Goal: Transaction & Acquisition: Book appointment/travel/reservation

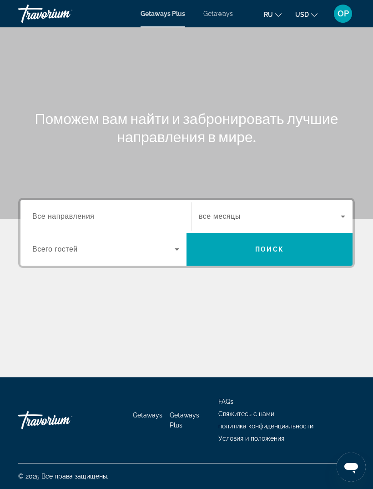
click at [57, 217] on span "Все направления" at bounding box center [63, 216] width 62 height 8
click at [57, 217] on input "Destination Все направления" at bounding box center [105, 216] width 147 height 11
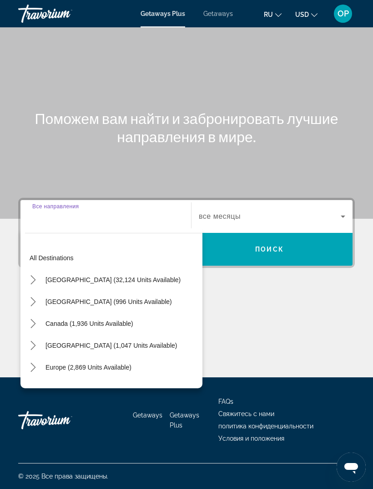
scroll to position [29, 0]
click at [212, 17] on span "Getaways" at bounding box center [219, 13] width 30 height 7
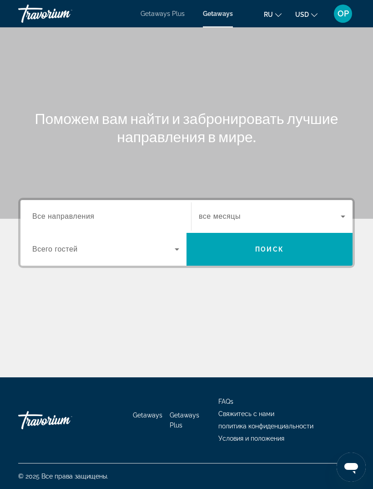
click at [55, 211] on input "Destination Все направления" at bounding box center [105, 216] width 147 height 11
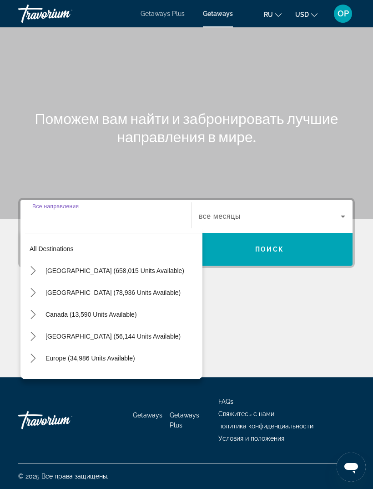
click at [58, 260] on span "Select destination: United States (658,015 units available)" at bounding box center [122, 271] width 162 height 22
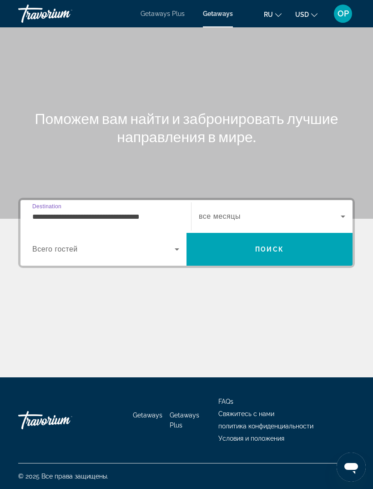
click at [51, 203] on span "Destination" at bounding box center [46, 206] width 29 height 6
click at [51, 211] on input "**********" at bounding box center [105, 216] width 147 height 11
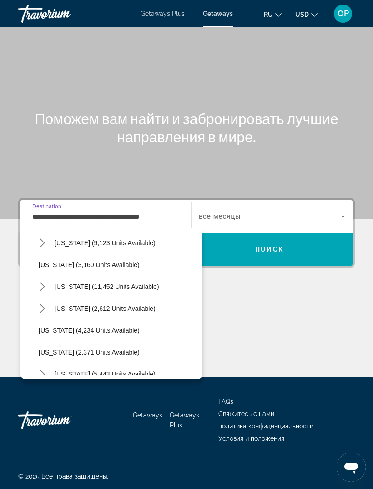
scroll to position [486, 0]
click at [66, 283] on span "[US_STATE] (11,452 units available)" at bounding box center [107, 286] width 105 height 7
type input "**********"
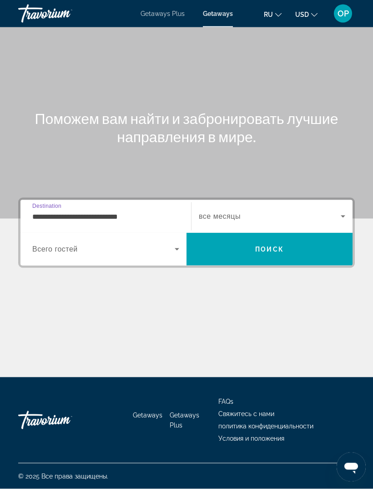
scroll to position [29, 0]
click at [43, 244] on span "Search widget" at bounding box center [103, 249] width 143 height 11
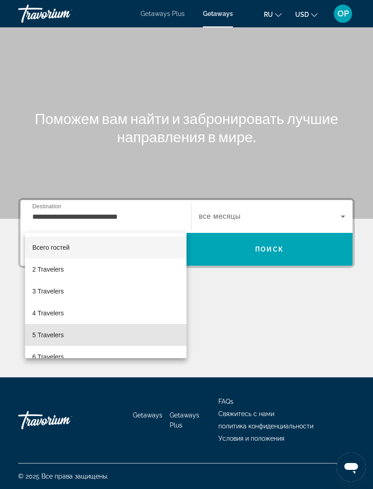
click at [50, 331] on span "5 Travelers" at bounding box center [47, 334] width 31 height 11
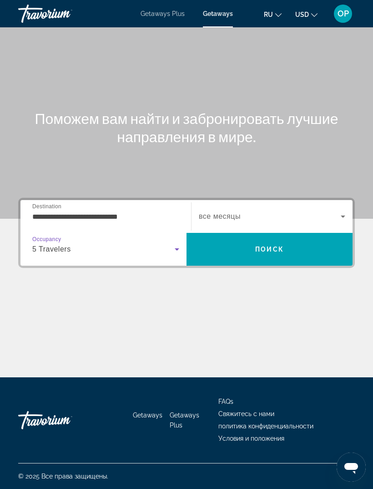
click at [341, 211] on icon "Search widget" at bounding box center [343, 216] width 11 height 11
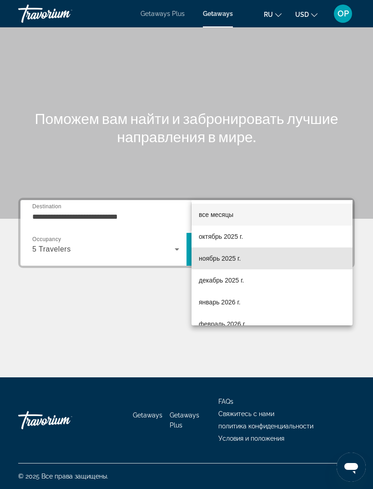
click at [208, 257] on span "ноябрь 2025 г." at bounding box center [220, 258] width 42 height 11
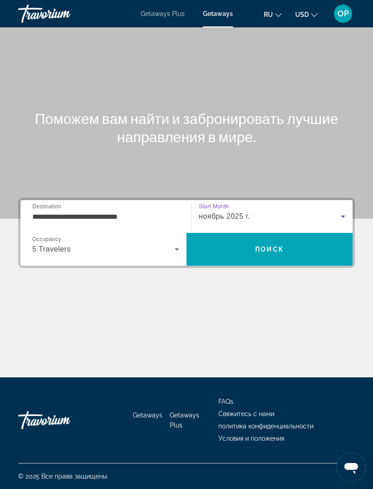
click at [250, 238] on span "Search" at bounding box center [270, 249] width 166 height 22
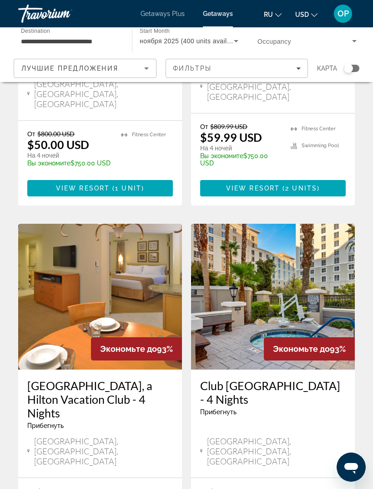
scroll to position [1715, 0]
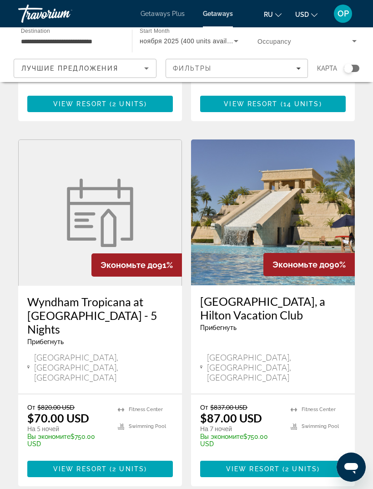
scroll to position [338, 0]
click at [255, 189] on img "Main content" at bounding box center [273, 213] width 164 height 146
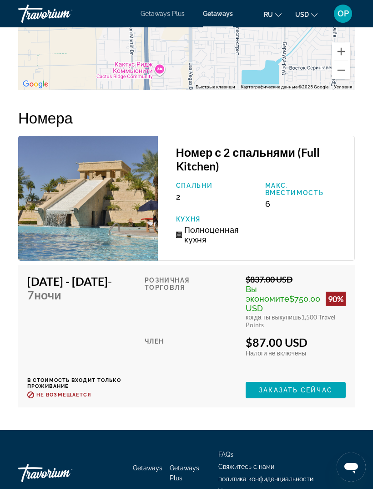
scroll to position [1745, 0]
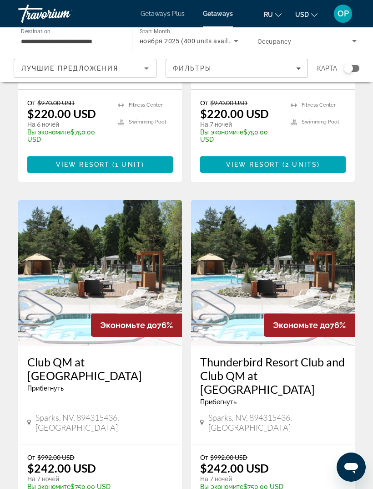
scroll to position [1703, 0]
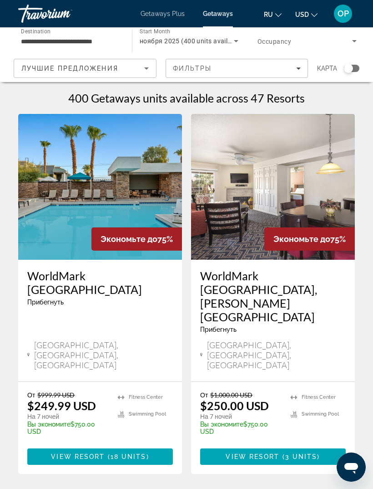
click at [48, 218] on img "Main content" at bounding box center [100, 187] width 164 height 146
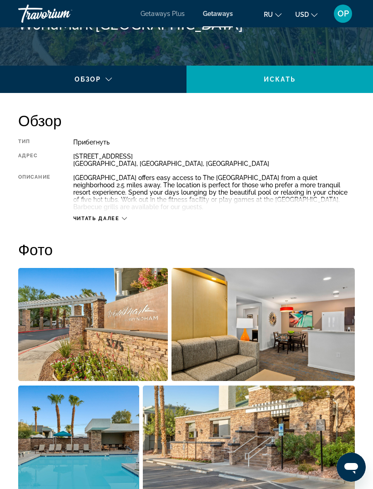
scroll to position [394, 0]
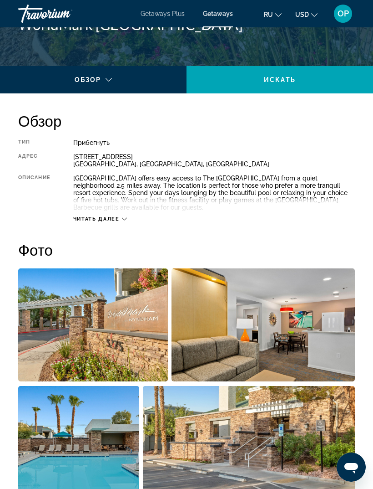
click at [120, 219] on span "Читать далее" at bounding box center [96, 219] width 46 height 6
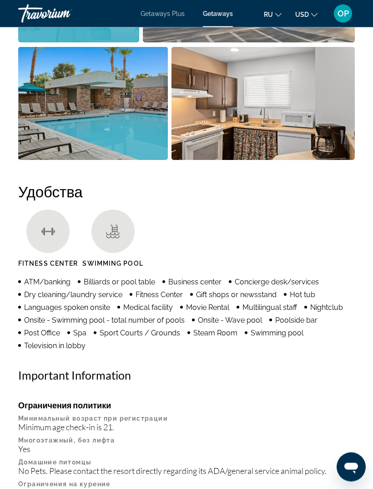
scroll to position [850, 0]
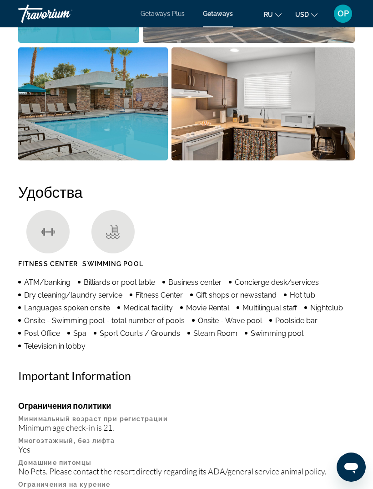
click at [254, 113] on img "Open full-screen image slider" at bounding box center [264, 103] width 184 height 113
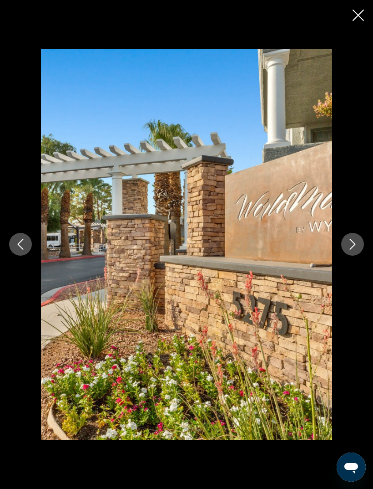
click at [351, 240] on icon "Next image" at bounding box center [353, 244] width 6 height 11
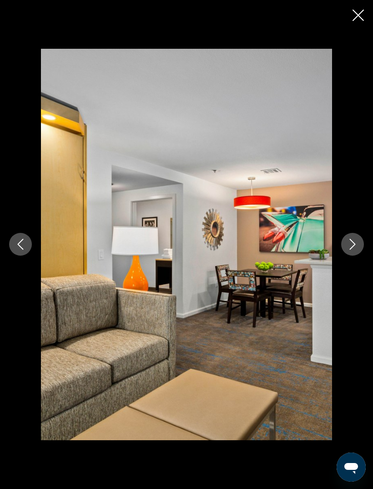
click at [346, 248] on button "Next image" at bounding box center [353, 244] width 23 height 23
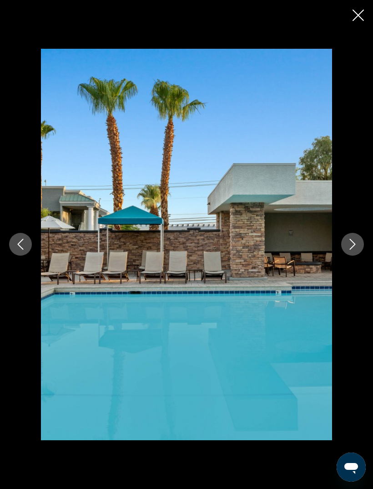
click at [346, 247] on button "Next image" at bounding box center [353, 244] width 23 height 23
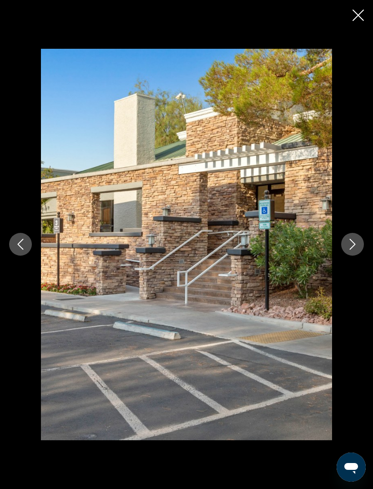
click at [351, 244] on icon "Next image" at bounding box center [353, 244] width 11 height 11
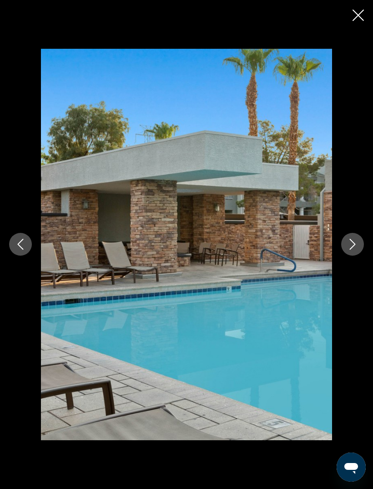
click at [352, 242] on icon "Next image" at bounding box center [353, 244] width 11 height 11
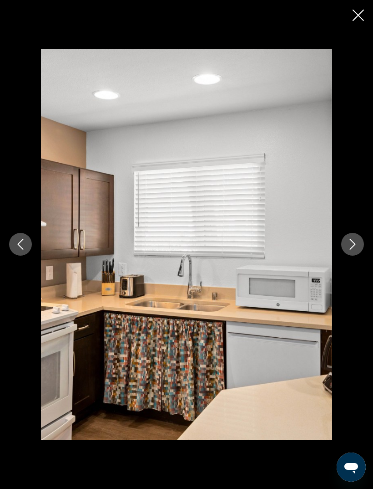
click at [348, 250] on button "Next image" at bounding box center [353, 244] width 23 height 23
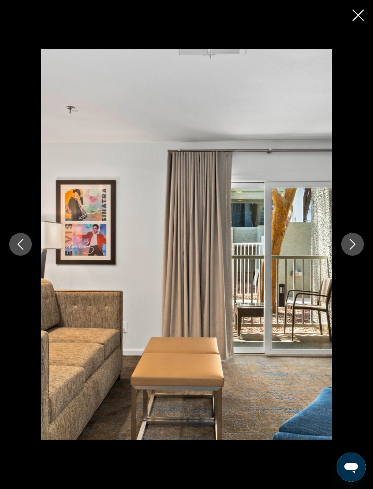
click at [353, 245] on icon "Next image" at bounding box center [353, 244] width 11 height 11
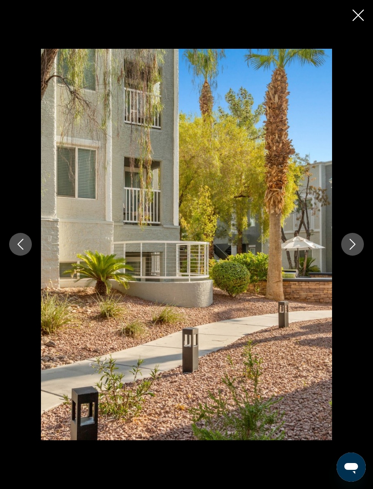
click at [352, 246] on icon "Next image" at bounding box center [353, 244] width 11 height 11
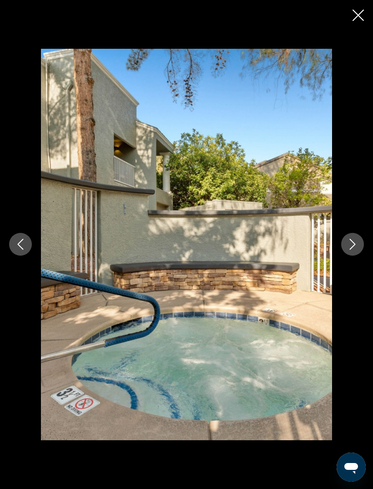
click at [353, 250] on icon "Next image" at bounding box center [353, 244] width 11 height 11
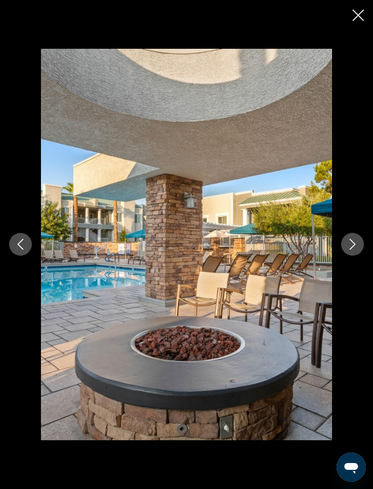
click at [346, 243] on button "Next image" at bounding box center [353, 244] width 23 height 23
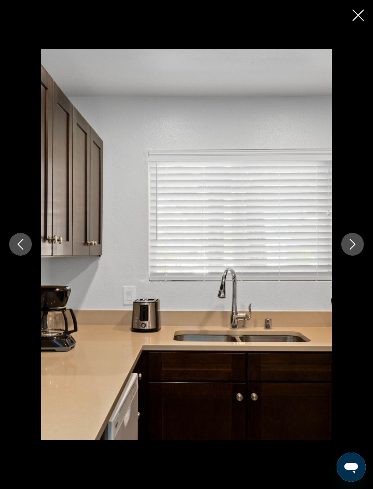
click at [354, 243] on icon "Next image" at bounding box center [353, 244] width 6 height 11
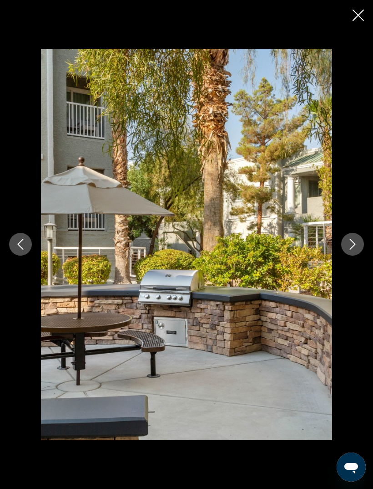
click at [353, 243] on icon "Next image" at bounding box center [353, 244] width 11 height 11
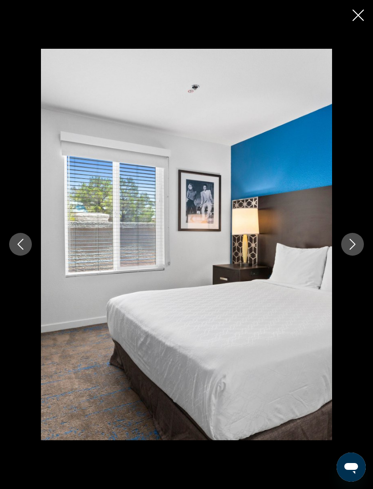
click at [350, 245] on icon "Next image" at bounding box center [353, 244] width 11 height 11
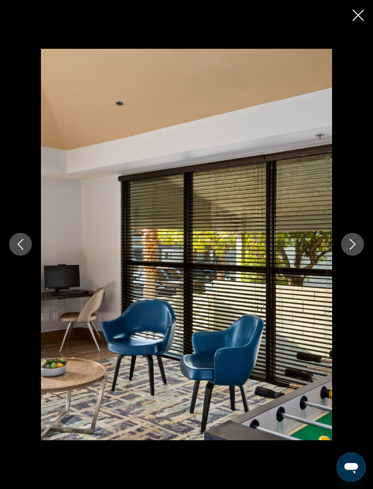
click at [354, 249] on icon "Next image" at bounding box center [353, 244] width 11 height 11
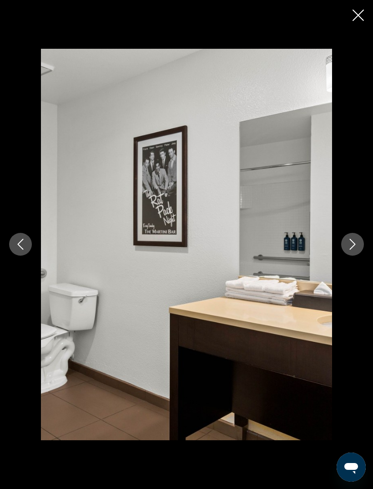
click at [353, 241] on icon "Next image" at bounding box center [353, 244] width 6 height 11
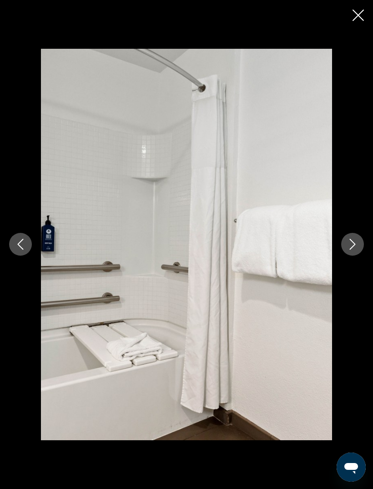
click at [347, 241] on button "Next image" at bounding box center [353, 244] width 23 height 23
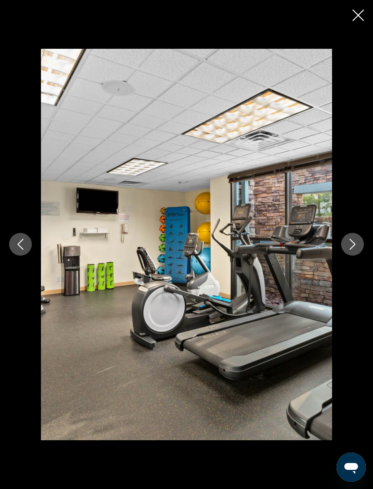
click at [350, 246] on icon "Next image" at bounding box center [353, 244] width 11 height 11
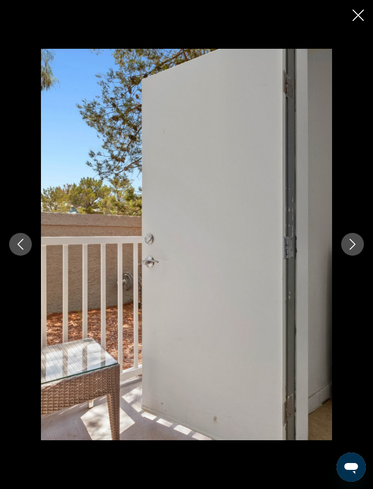
click at [353, 242] on icon "Next image" at bounding box center [353, 244] width 6 height 11
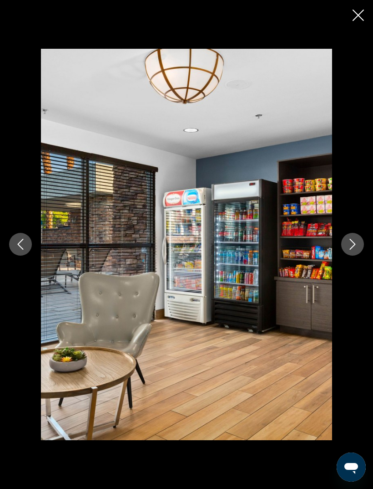
click at [351, 241] on icon "Next image" at bounding box center [353, 244] width 11 height 11
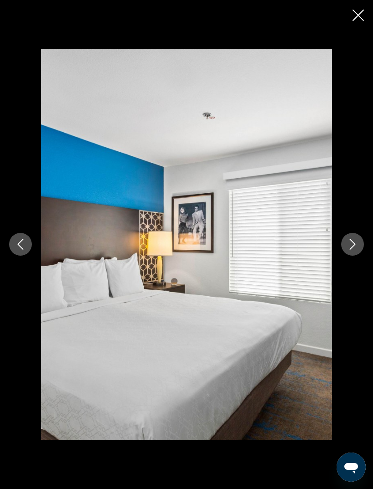
click at [351, 243] on icon "Next image" at bounding box center [353, 244] width 11 height 11
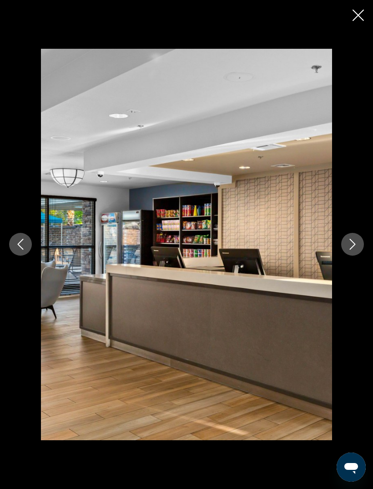
click at [351, 247] on icon "Next image" at bounding box center [353, 244] width 11 height 11
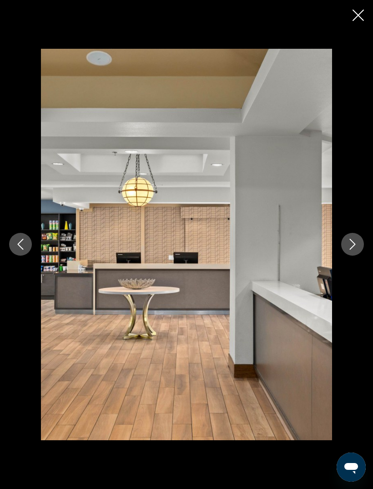
click at [353, 239] on icon "Next image" at bounding box center [353, 244] width 11 height 11
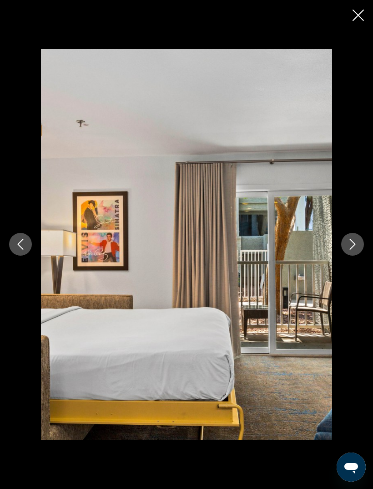
click at [351, 243] on icon "Next image" at bounding box center [353, 244] width 11 height 11
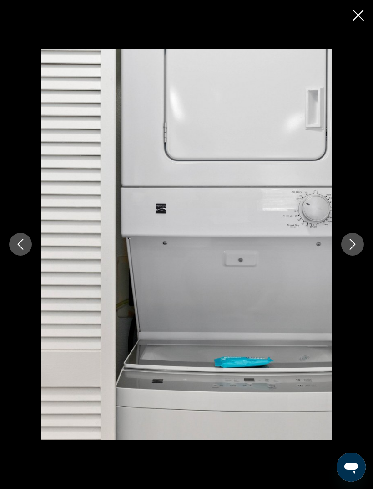
click at [349, 237] on button "Next image" at bounding box center [353, 244] width 23 height 23
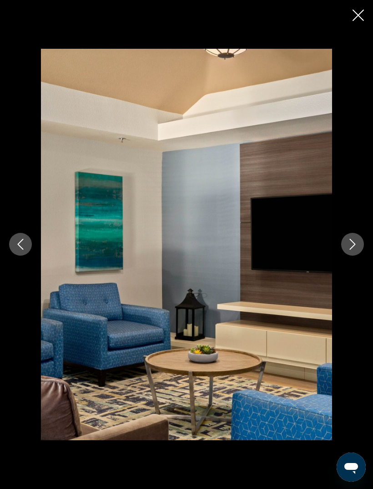
click at [349, 242] on icon "Next image" at bounding box center [353, 244] width 11 height 11
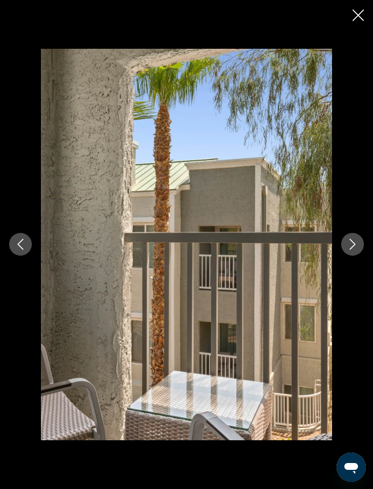
click at [352, 240] on icon "Next image" at bounding box center [353, 244] width 6 height 11
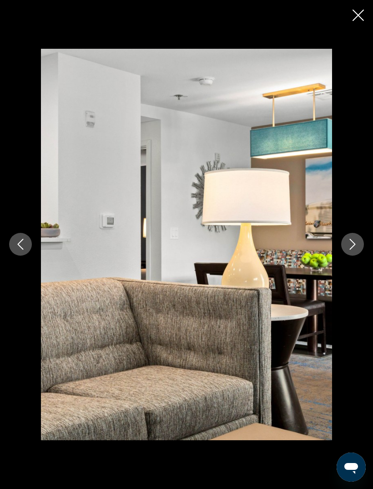
click at [353, 243] on icon "Next image" at bounding box center [353, 244] width 11 height 11
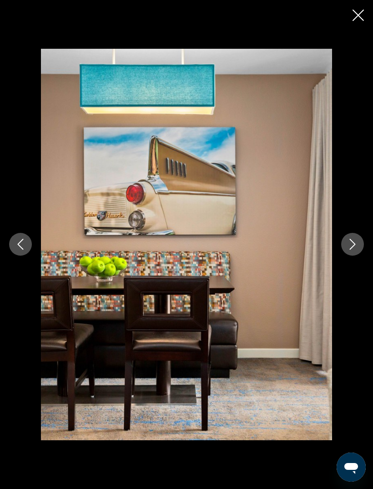
click at [350, 240] on icon "Next image" at bounding box center [353, 244] width 6 height 11
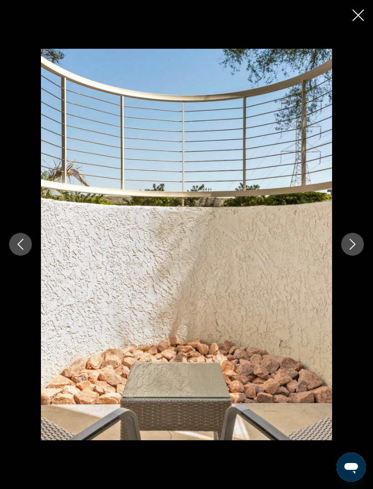
click at [353, 240] on icon "Next image" at bounding box center [353, 244] width 11 height 11
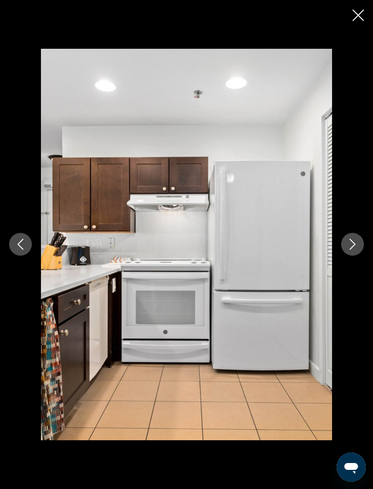
click at [351, 242] on icon "Next image" at bounding box center [353, 244] width 11 height 11
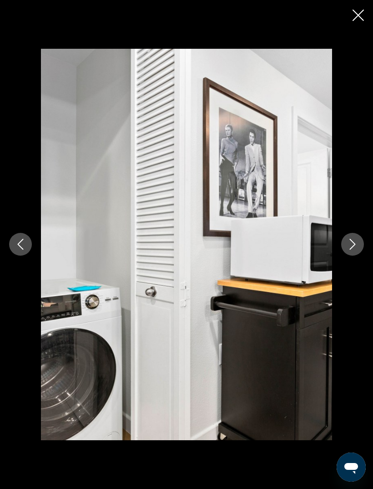
click at [354, 239] on button "Next image" at bounding box center [353, 244] width 23 height 23
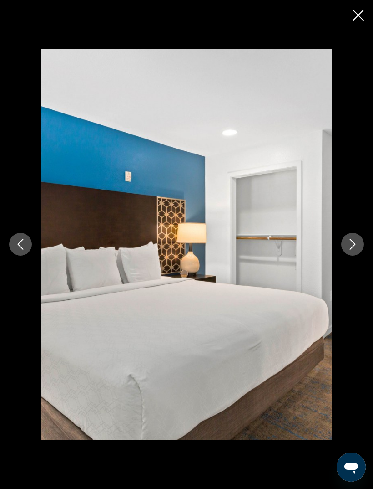
click at [356, 247] on icon "Next image" at bounding box center [353, 244] width 11 height 11
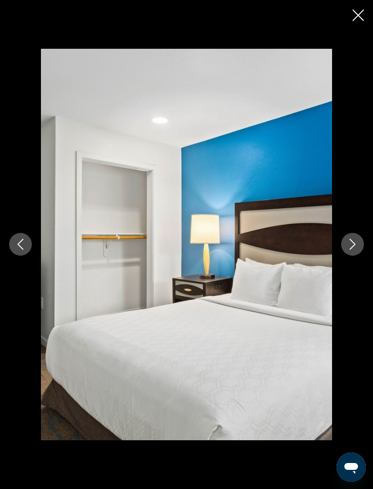
click at [350, 247] on icon "Next image" at bounding box center [353, 244] width 11 height 11
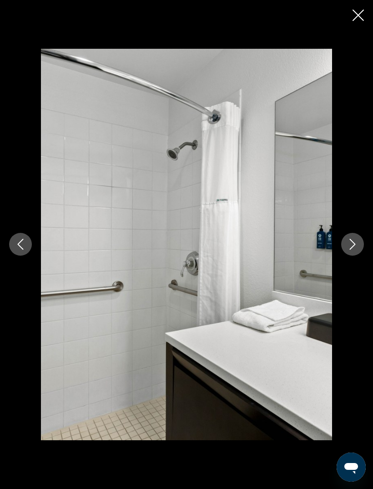
click at [353, 249] on icon "Next image" at bounding box center [353, 244] width 11 height 11
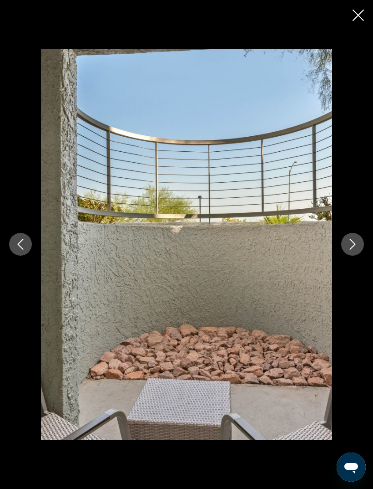
click at [352, 243] on icon "Next image" at bounding box center [353, 244] width 11 height 11
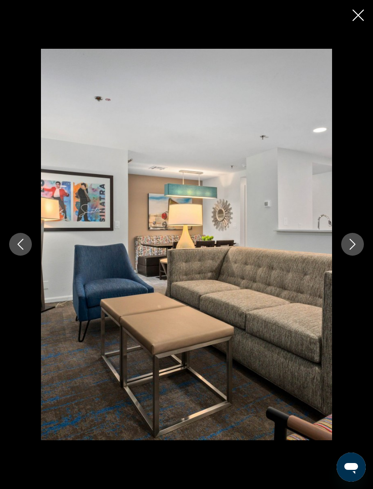
click at [350, 244] on icon "Next image" at bounding box center [353, 244] width 11 height 11
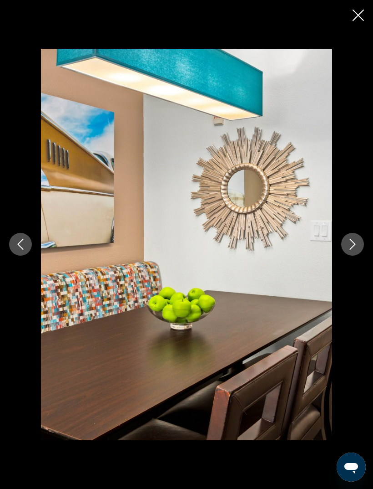
click at [353, 244] on icon "Next image" at bounding box center [353, 244] width 11 height 11
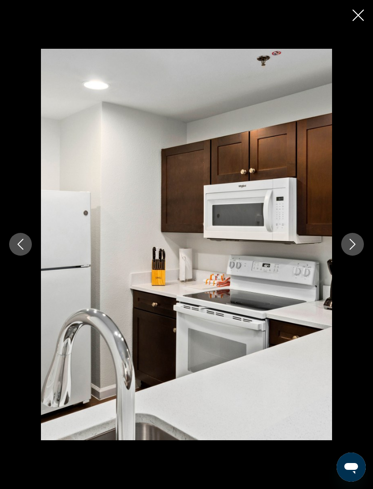
click at [350, 242] on icon "Next image" at bounding box center [353, 244] width 11 height 11
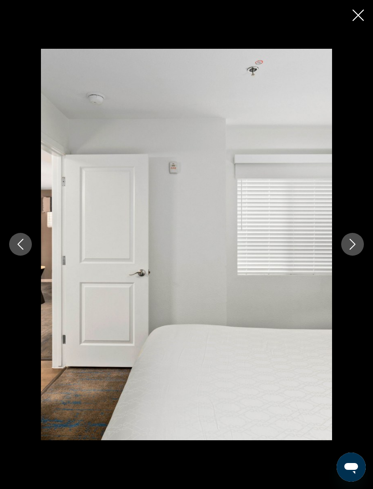
click at [348, 247] on icon "Next image" at bounding box center [353, 244] width 11 height 11
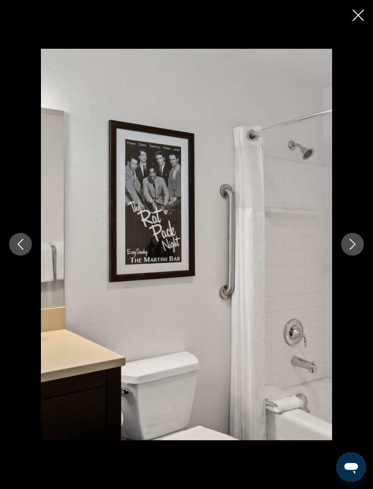
click at [351, 246] on icon "Next image" at bounding box center [353, 244] width 11 height 11
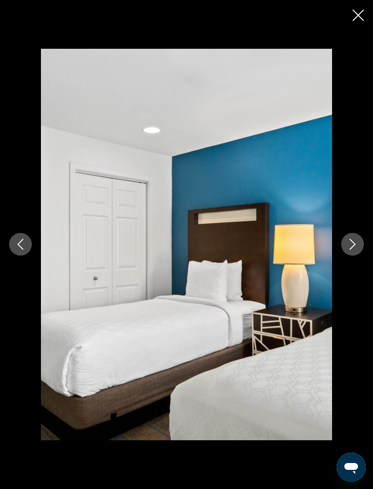
click at [349, 240] on icon "Next image" at bounding box center [353, 244] width 11 height 11
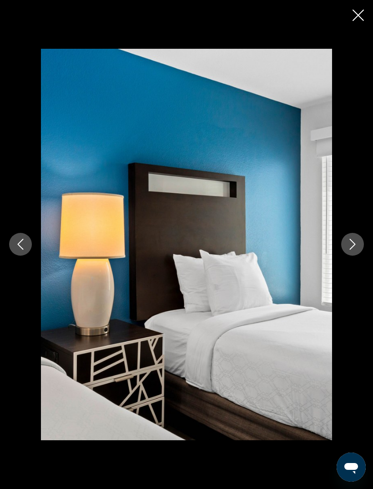
click at [352, 240] on icon "Next image" at bounding box center [353, 244] width 11 height 11
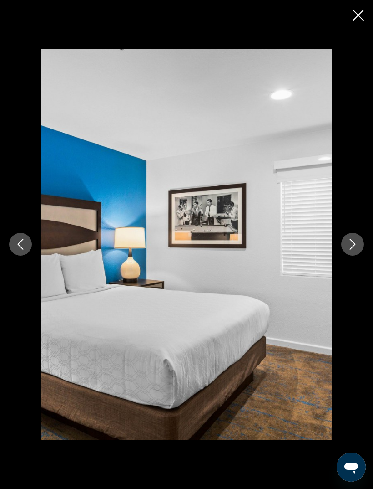
click at [350, 245] on icon "Next image" at bounding box center [353, 244] width 11 height 11
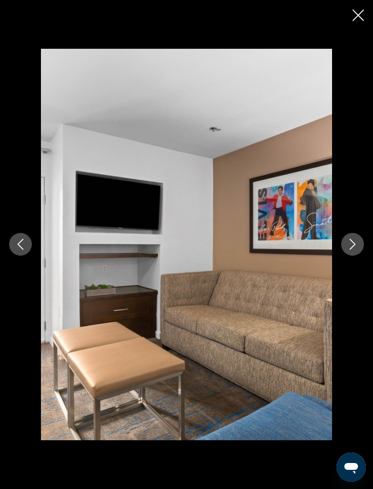
click at [351, 242] on icon "Next image" at bounding box center [353, 244] width 11 height 11
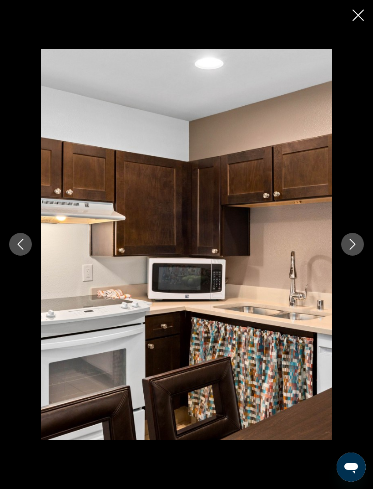
click at [353, 241] on icon "Next image" at bounding box center [353, 244] width 11 height 11
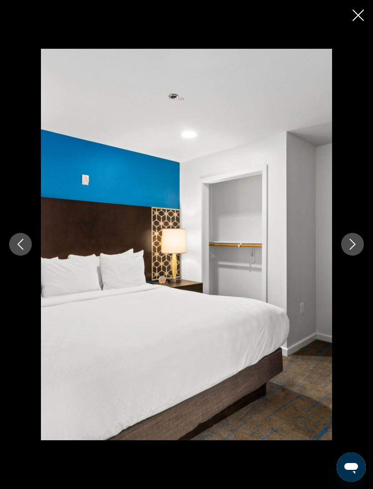
click at [350, 241] on icon "Next image" at bounding box center [353, 244] width 11 height 11
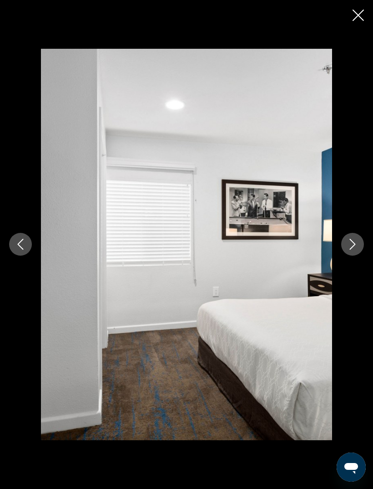
click at [357, 11] on icon "Close slideshow" at bounding box center [358, 15] width 11 height 11
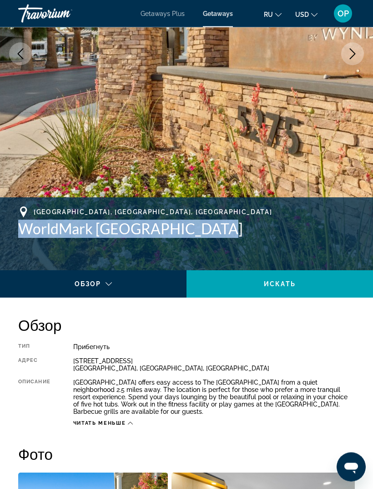
scroll to position [190, 0]
click at [22, 262] on div "[GEOGRAPHIC_DATA], [GEOGRAPHIC_DATA], [GEOGRAPHIC_DATA] WorldMark [GEOGRAPHIC_D…" at bounding box center [186, 233] width 373 height 73
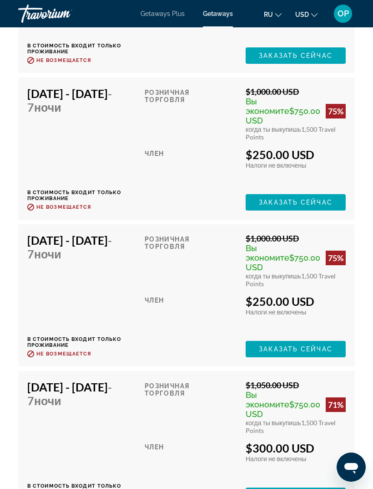
scroll to position [2203, 0]
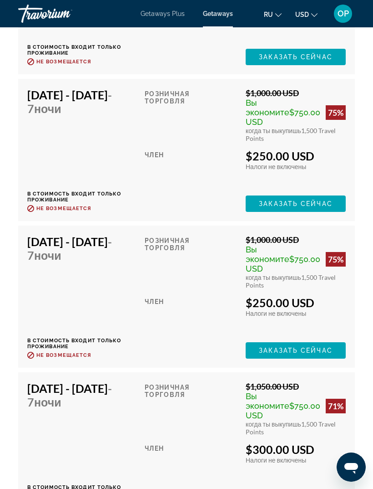
click at [277, 347] on span "Заказать сейчас" at bounding box center [296, 350] width 74 height 7
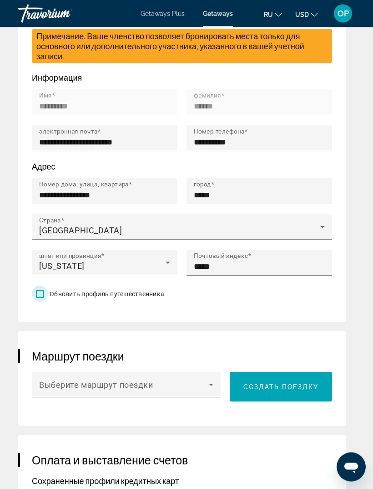
scroll to position [532, 0]
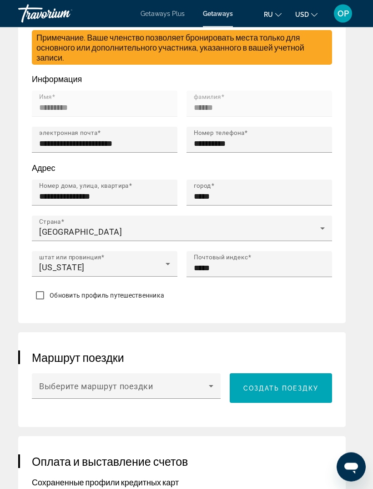
click at [108, 195] on input "**********" at bounding box center [107, 196] width 137 height 11
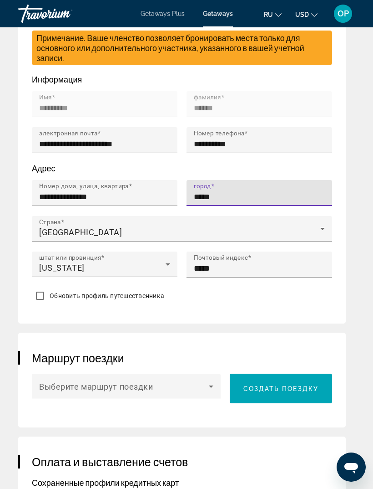
click at [131, 197] on input "**********" at bounding box center [107, 196] width 137 height 11
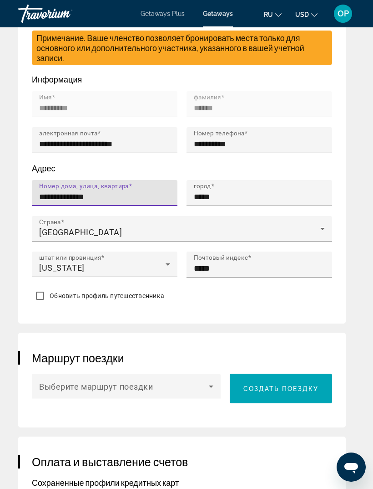
type input "**********"
click at [232, 193] on input "*****" at bounding box center [262, 196] width 137 height 11
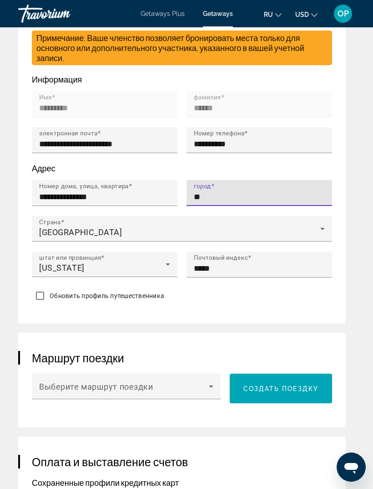
type input "*"
type input "*********"
click at [225, 273] on input "*****" at bounding box center [262, 268] width 137 height 11
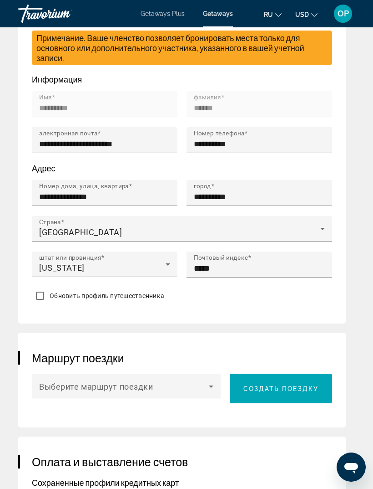
scroll to position [533, 0]
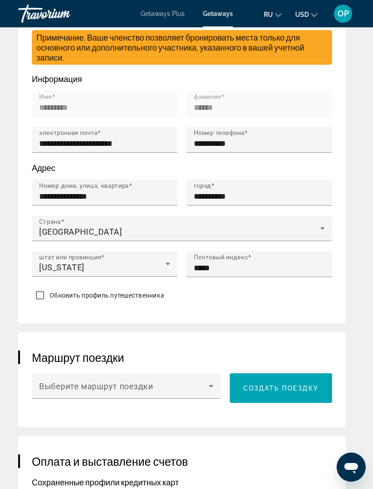
click at [252, 273] on input "*****" at bounding box center [262, 267] width 137 height 11
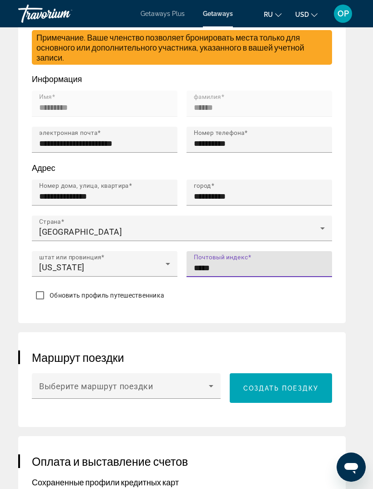
scroll to position [532, 0]
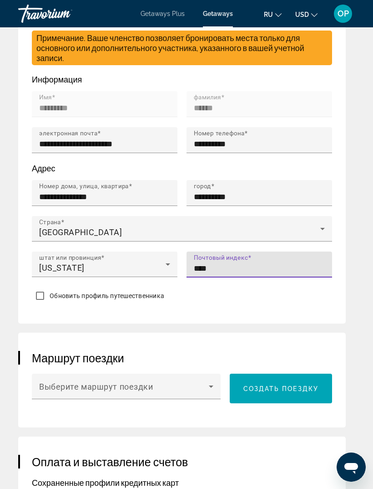
type input "*****"
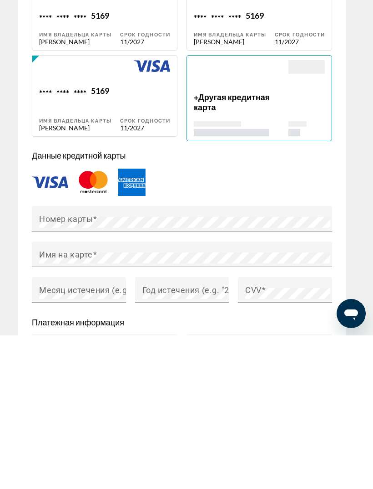
scroll to position [897, 0]
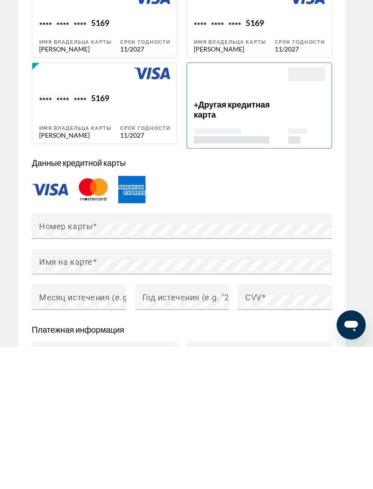
click at [232, 210] on div "Main content" at bounding box center [241, 226] width 95 height 32
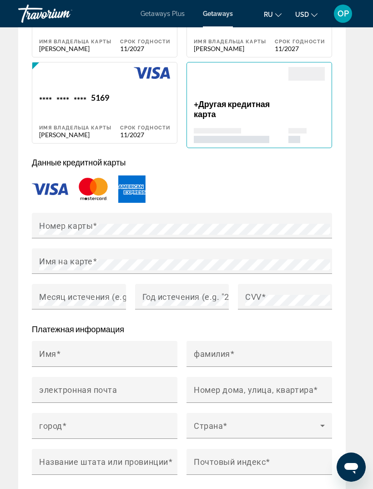
click at [62, 230] on mat-label "Номер карты" at bounding box center [66, 226] width 54 height 10
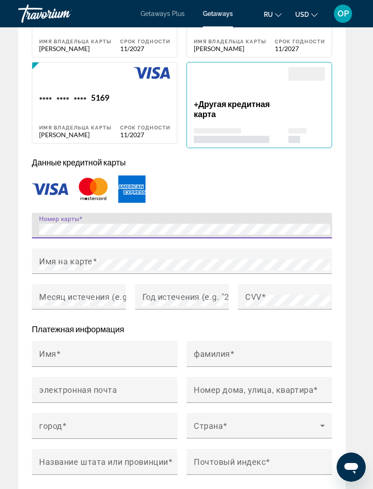
scroll to position [1039, 0]
click at [62, 262] on mat-label "Имя на карте" at bounding box center [66, 262] width 54 height 10
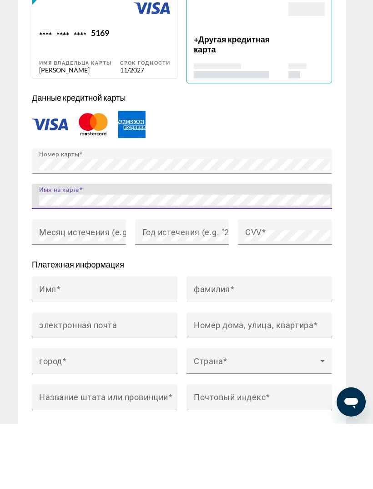
click at [82, 292] on mat-label "Месяц истечения (e.g. "05")" at bounding box center [94, 297] width 111 height 10
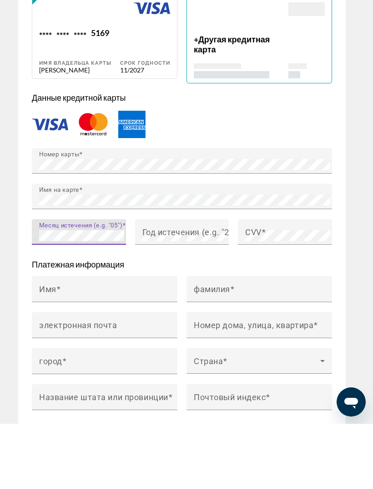
click at [157, 292] on mat-label "Год истечения (e.g. "2030")" at bounding box center [196, 297] width 107 height 10
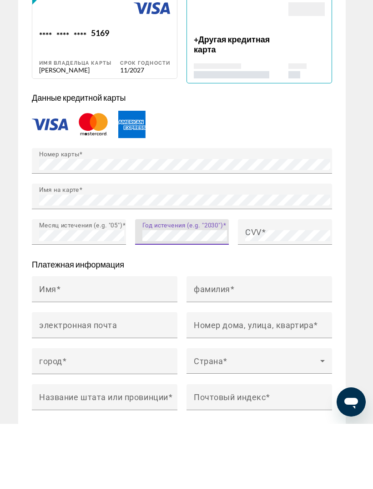
click at [263, 292] on span "Main content" at bounding box center [264, 297] width 5 height 10
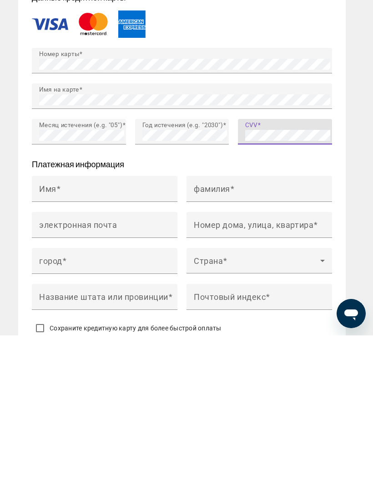
scroll to position [1056, 0]
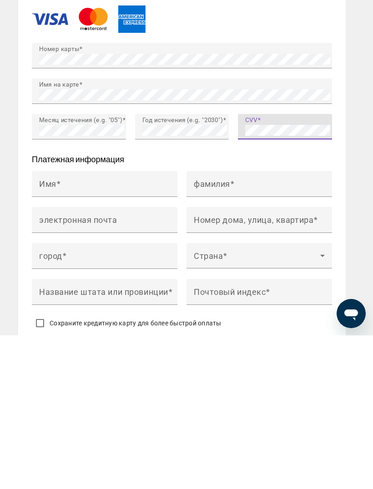
click at [60, 332] on span "Main content" at bounding box center [58, 337] width 5 height 10
click at [60, 336] on input "Имя" at bounding box center [107, 341] width 137 height 11
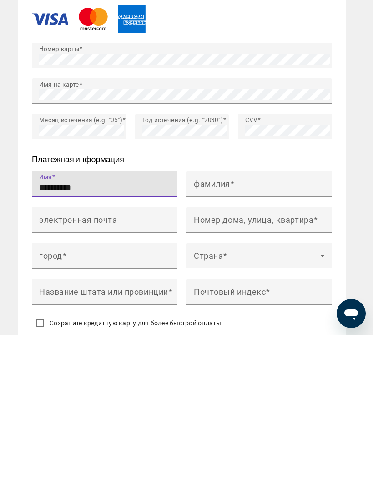
type input "*********"
click at [209, 332] on mat-label "фамилия" at bounding box center [212, 337] width 36 height 10
click at [209, 336] on input "фамилия" at bounding box center [262, 341] width 137 height 11
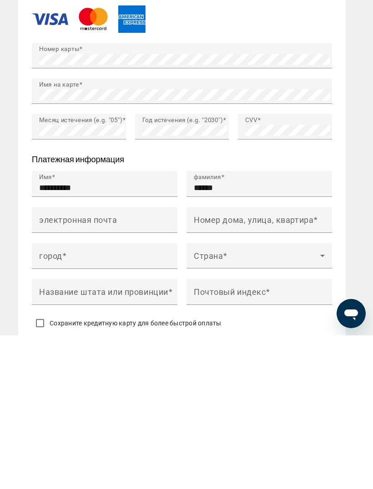
scroll to position [1210, 0]
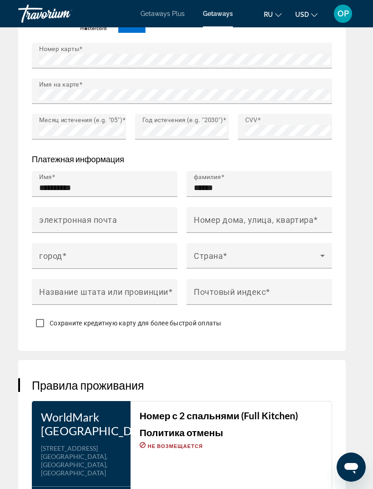
click at [239, 187] on input "******" at bounding box center [262, 187] width 137 height 11
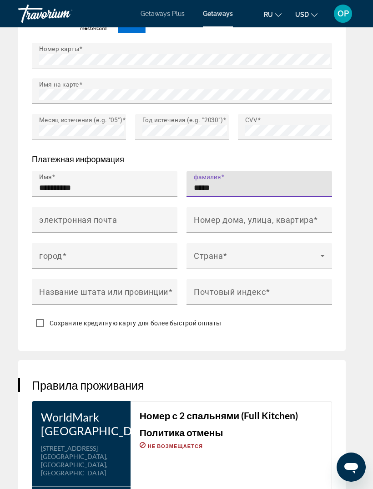
type input "******"
click at [57, 221] on mat-label "электронная почта" at bounding box center [78, 220] width 78 height 10
click at [57, 221] on input "электронная почта" at bounding box center [107, 223] width 137 height 11
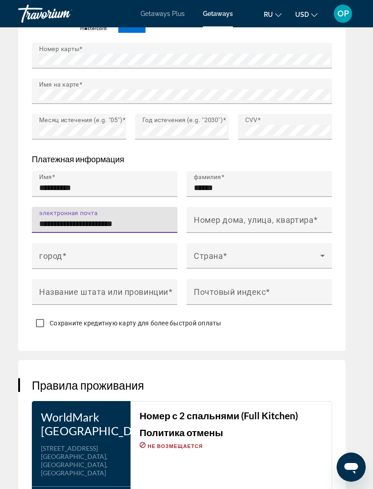
type input "**********"
click at [228, 221] on mat-label "Номер дома, улица, квартира" at bounding box center [254, 220] width 120 height 10
click at [228, 221] on input "Номер дома, улица, квартира" at bounding box center [262, 223] width 137 height 11
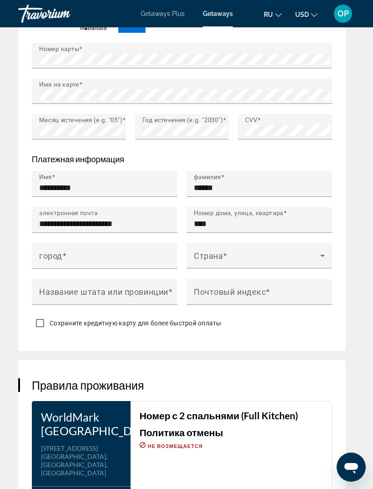
click at [238, 226] on input "****" at bounding box center [262, 223] width 137 height 11
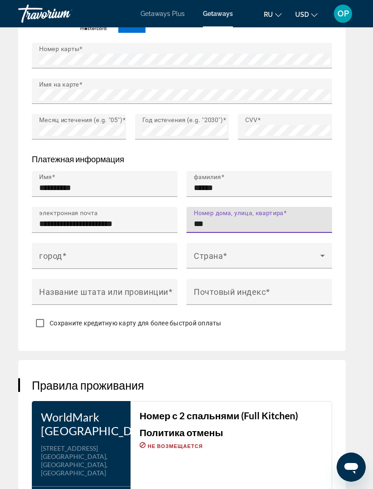
type input "****"
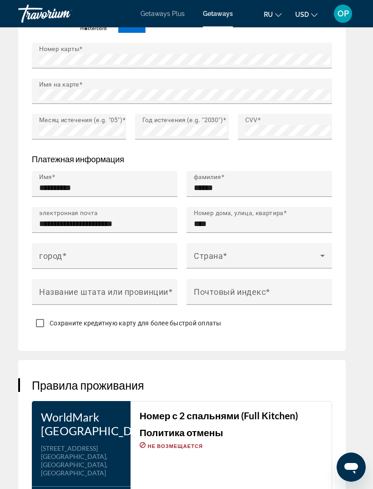
click at [242, 229] on input "****" at bounding box center [262, 223] width 137 height 11
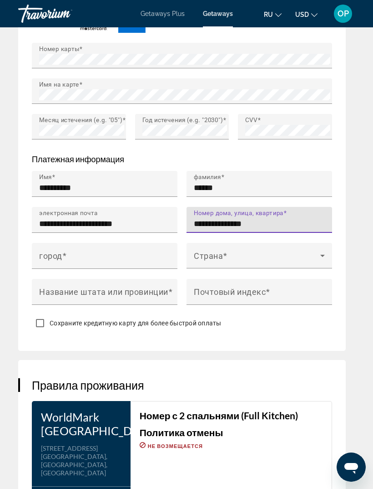
type input "**********"
click at [45, 257] on mat-label "город" at bounding box center [50, 256] width 23 height 10
click at [45, 257] on input "город" at bounding box center [107, 259] width 137 height 11
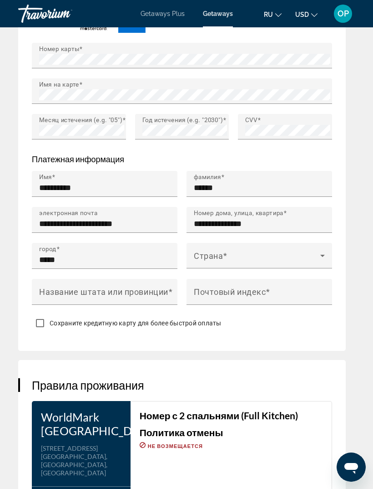
click at [89, 260] on input "*****" at bounding box center [107, 259] width 137 height 11
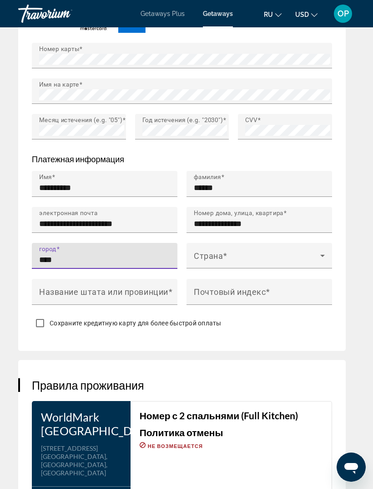
type input "*****"
click at [323, 259] on icon "Main content" at bounding box center [322, 255] width 11 height 11
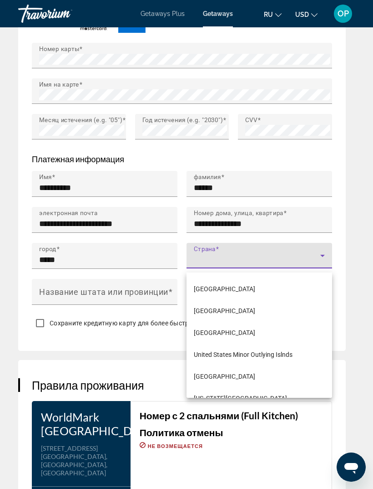
scroll to position [5245, 0]
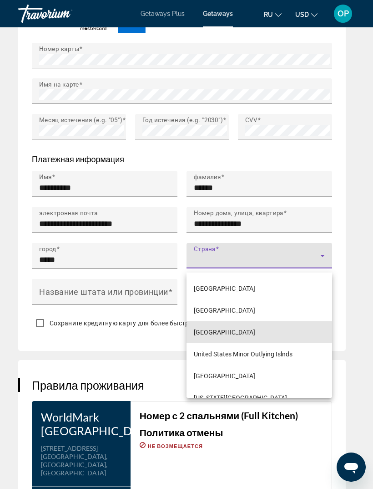
click at [220, 332] on span "[GEOGRAPHIC_DATA]" at bounding box center [224, 332] width 61 height 11
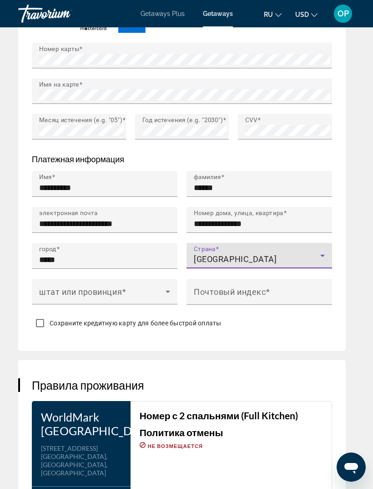
click at [303, 262] on div "[GEOGRAPHIC_DATA]" at bounding box center [257, 259] width 127 height 11
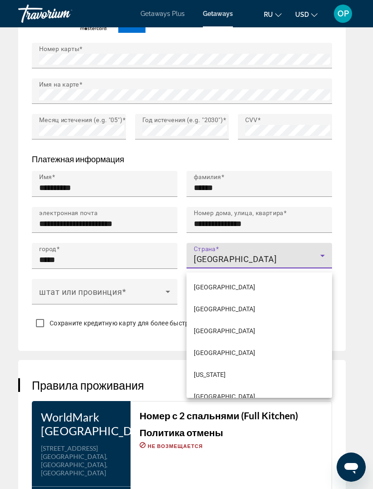
scroll to position [5191, 0]
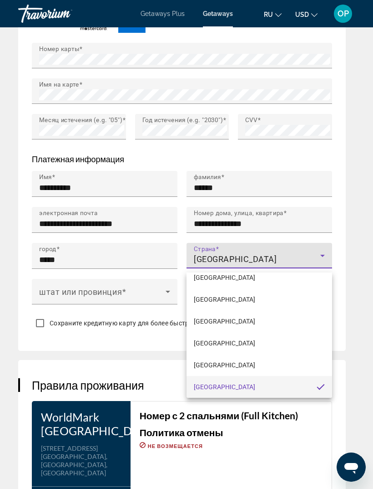
click at [312, 265] on div at bounding box center [186, 244] width 373 height 489
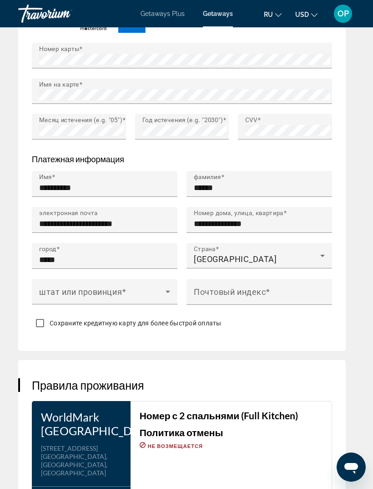
click at [164, 296] on icon "Main content" at bounding box center [168, 291] width 11 height 11
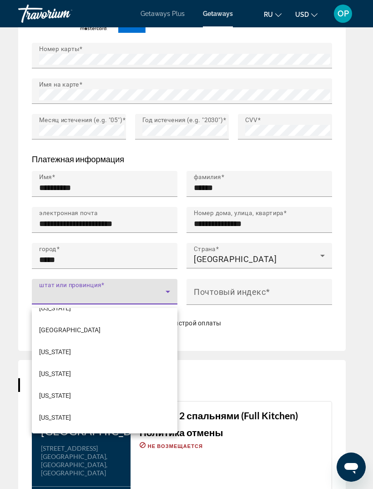
scroll to position [1029, 0]
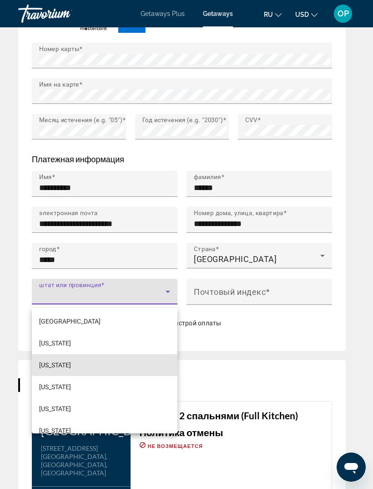
click at [62, 365] on span "[US_STATE]" at bounding box center [55, 364] width 32 height 11
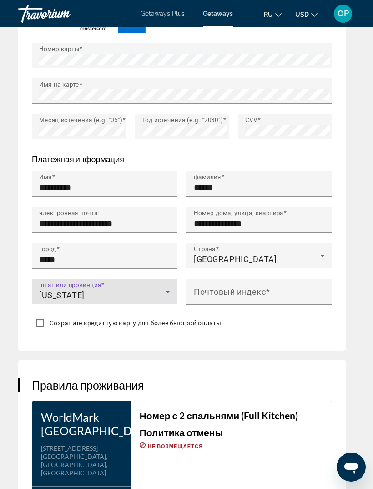
click at [300, 295] on input "Почтовый индекс" at bounding box center [262, 295] width 137 height 11
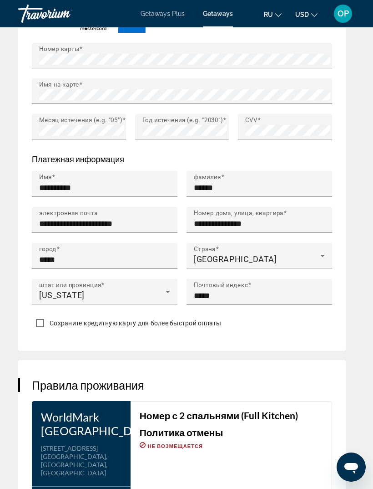
click at [251, 298] on input "*****" at bounding box center [262, 295] width 137 height 11
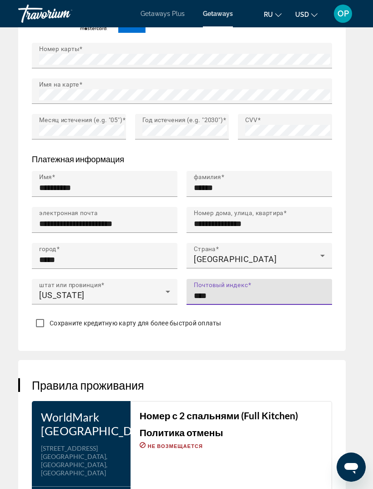
type input "*****"
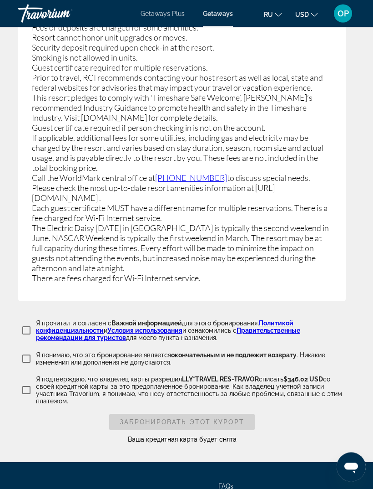
scroll to position [1997, 0]
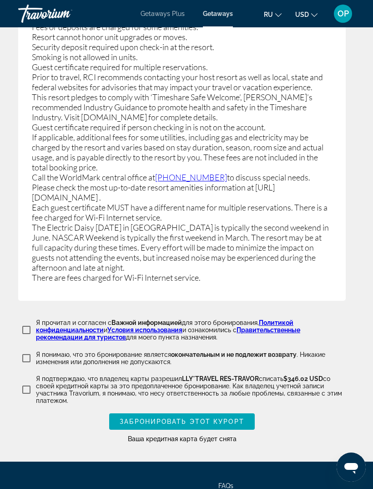
click at [187, 425] on span "Забронировать этот курорт" at bounding box center [182, 421] width 125 height 7
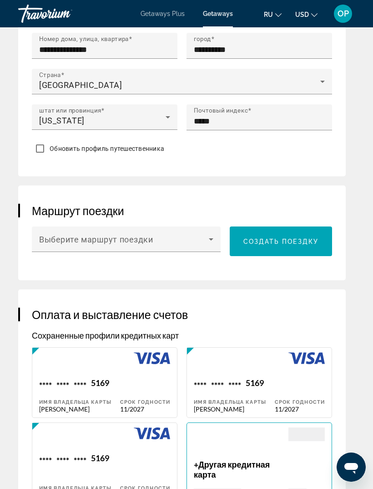
scroll to position [775, 0]
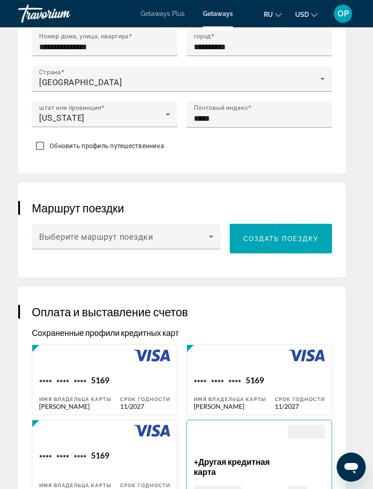
click at [206, 241] on span "Main content" at bounding box center [124, 240] width 170 height 11
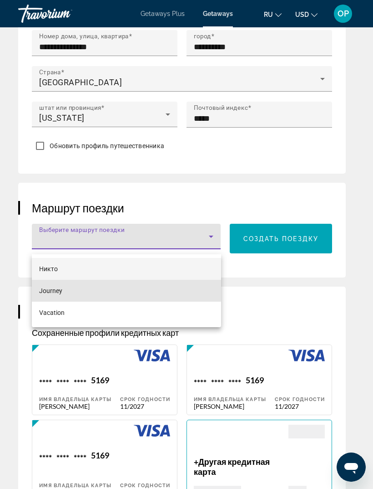
click at [55, 289] on span "Journey" at bounding box center [50, 290] width 23 height 11
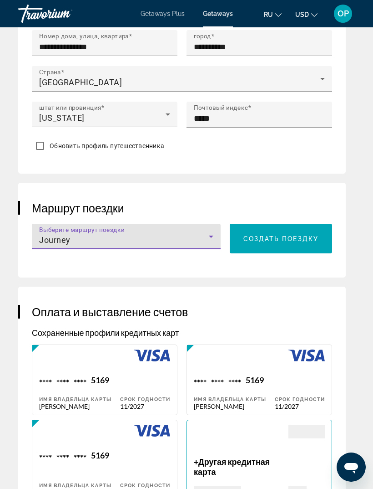
click at [275, 240] on span "Создать поездку" at bounding box center [282, 238] width 76 height 7
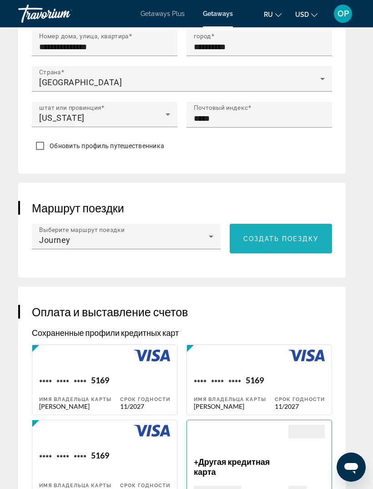
scroll to position [0, 0]
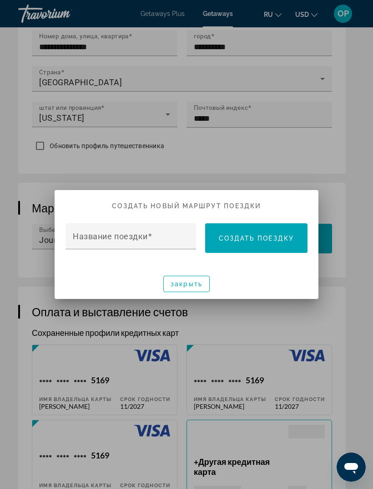
click at [183, 286] on span "закрыть" at bounding box center [187, 283] width 32 height 7
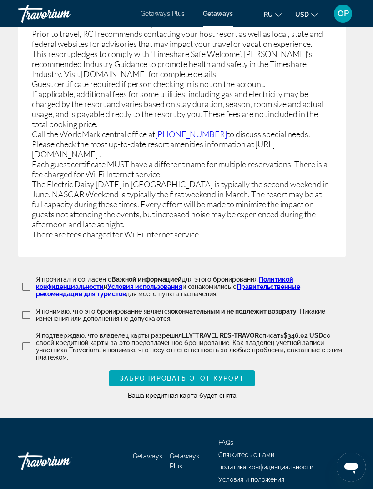
scroll to position [2140, 0]
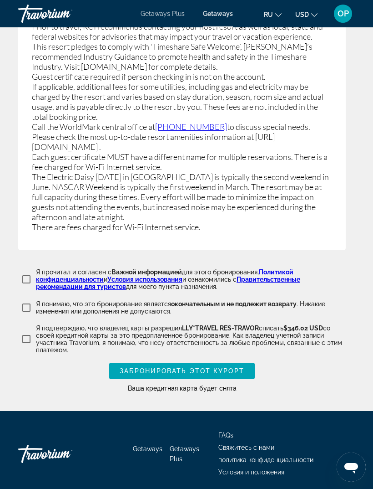
click at [164, 367] on span "Забронировать этот курорт" at bounding box center [182, 370] width 125 height 7
